Goal: Navigation & Orientation: Find specific page/section

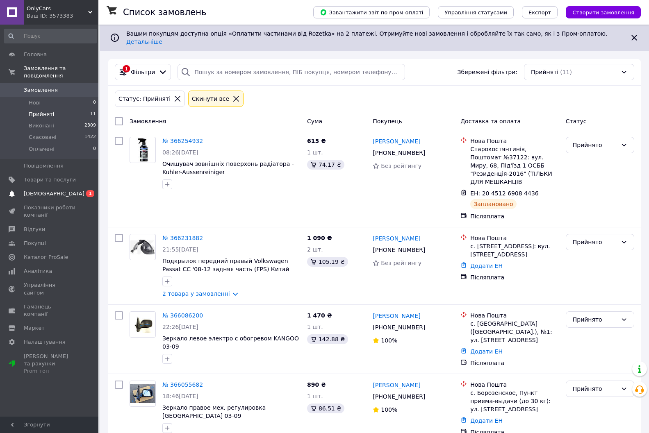
click at [54, 190] on span "[DEMOGRAPHIC_DATA]" at bounding box center [50, 193] width 52 height 7
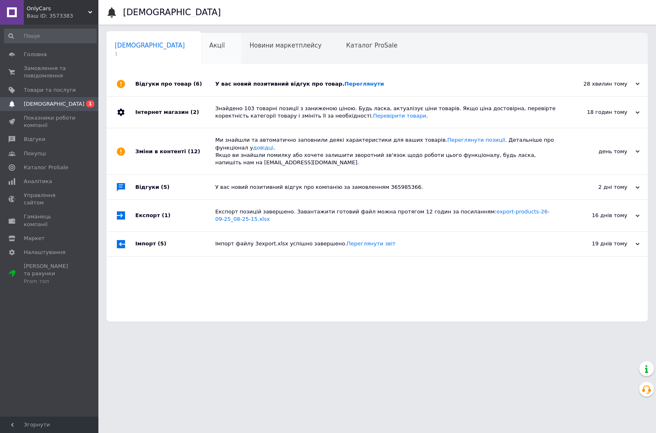
click at [209, 47] on span "Акції" at bounding box center [217, 45] width 16 height 7
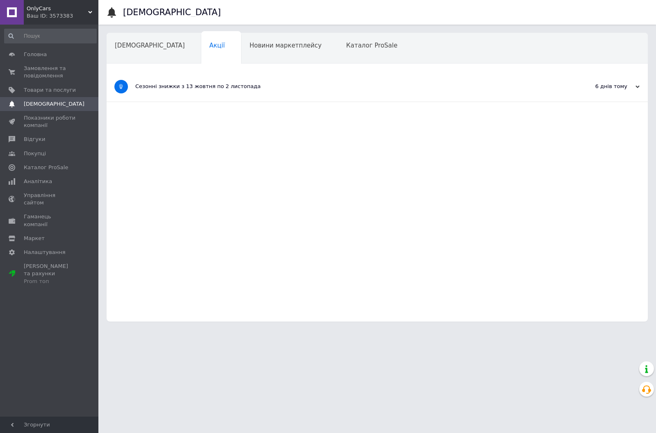
click at [249, 44] on span "Новини маркетплейсу" at bounding box center [285, 45] width 72 height 7
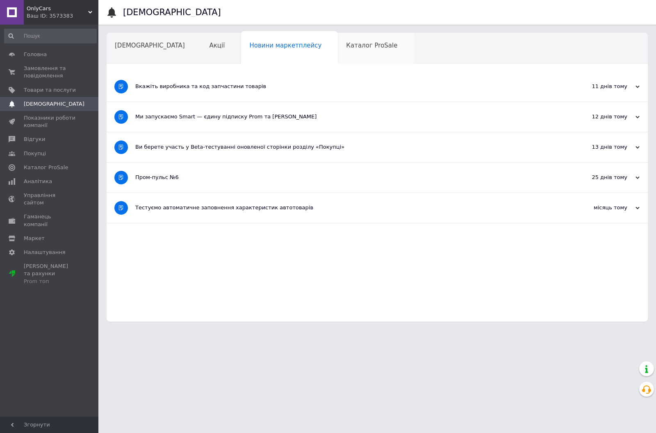
click at [346, 45] on span "Каталог ProSale" at bounding box center [371, 45] width 51 height 7
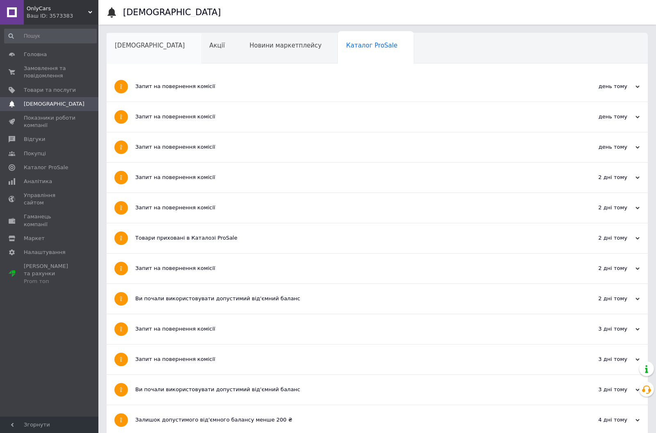
click at [131, 48] on span "[DEMOGRAPHIC_DATA]" at bounding box center [150, 45] width 70 height 7
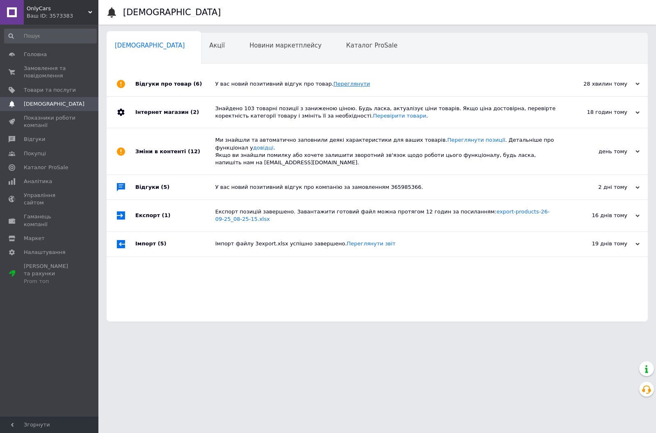
click at [333, 84] on link "Переглянути" at bounding box center [351, 84] width 36 height 6
